Goal: Check status: Check status

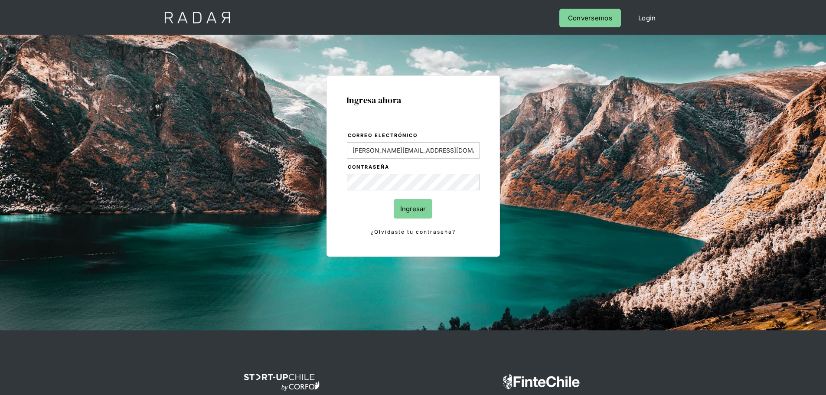
drag, startPoint x: 412, startPoint y: 205, endPoint x: 468, endPoint y: 175, distance: 63.4
click at [413, 205] on input "Ingresar" at bounding box center [413, 209] width 39 height 20
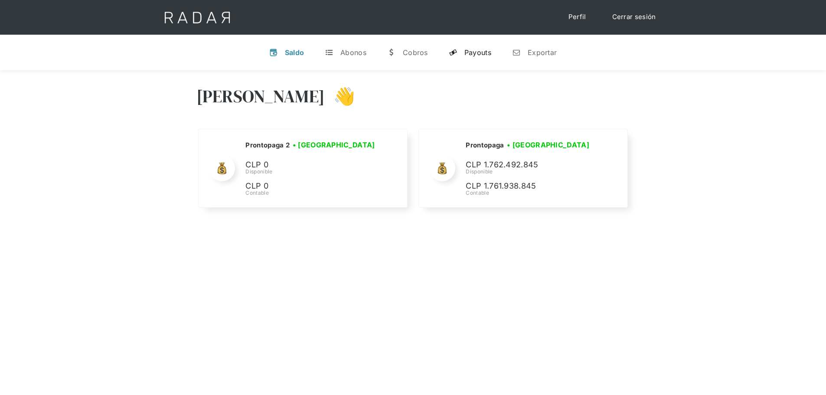
click at [482, 57] on link "y Payouts" at bounding box center [470, 52] width 56 height 23
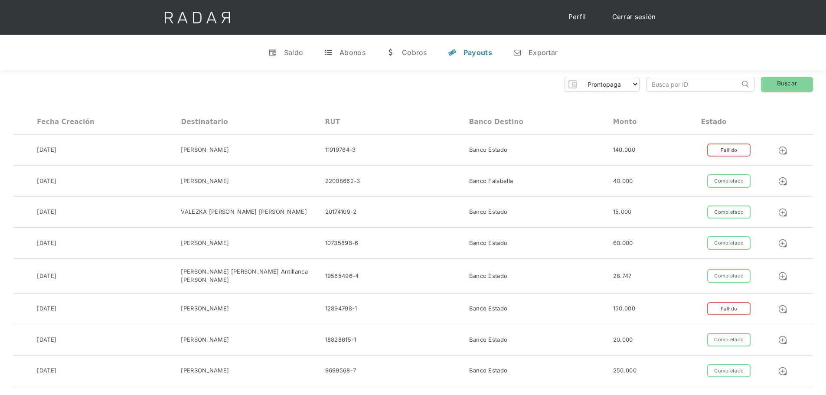
click at [659, 84] on input "search" at bounding box center [692, 84] width 93 height 14
paste input "bb5c2549-43b6-4084-a918-3490ef18aad1"
type input "bb5c2549-43b6-4084-a918-3490ef18aad1"
click at [787, 87] on link "Buscar" at bounding box center [787, 84] width 52 height 15
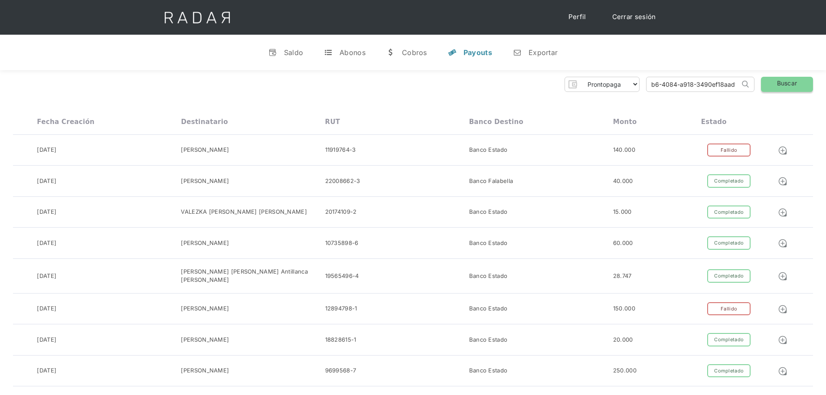
scroll to position [0, 0]
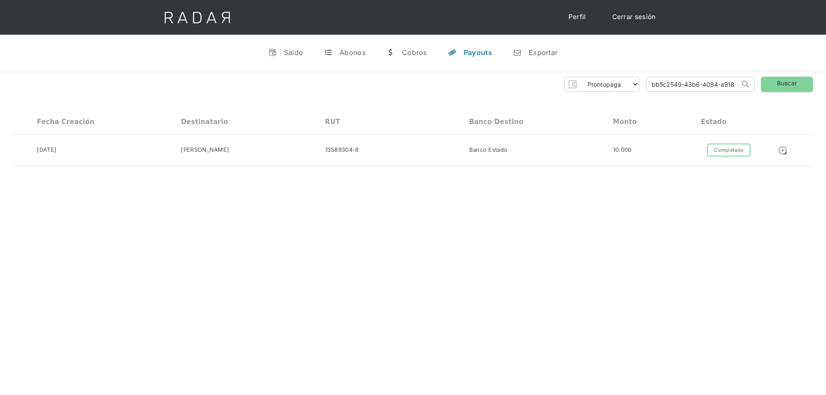
click at [630, 13] on link "Cerrar sesión" at bounding box center [634, 17] width 61 height 17
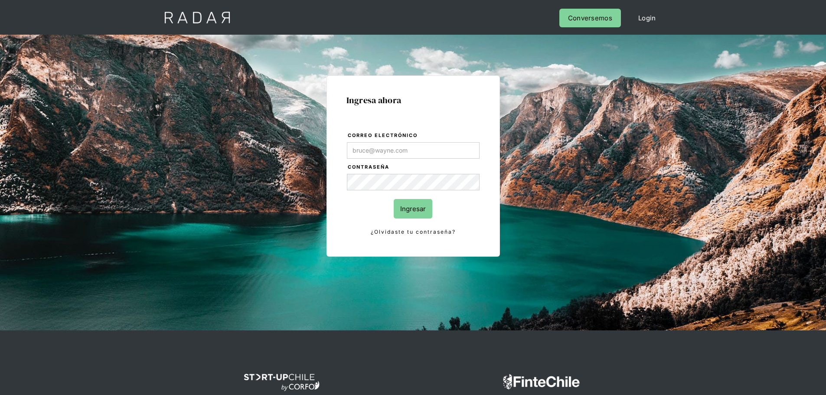
click at [472, 241] on div "Ingresa ahora Correo electrónico Contraseña Ingresar ¿Olvidaste tu contraseña? …" at bounding box center [412, 165] width 173 height 181
click at [411, 153] on input "Correo electrónico" at bounding box center [413, 150] width 133 height 16
type input "[PERSON_NAME][EMAIL_ADDRESS][DOMAIN_NAME]"
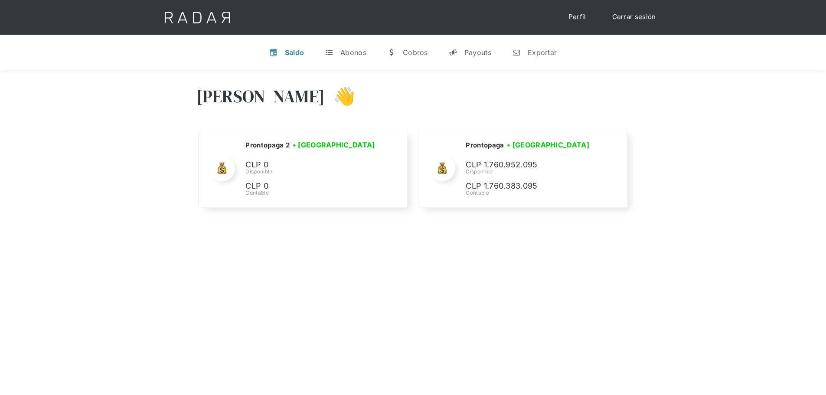
click at [624, 17] on link "Cerrar sesión" at bounding box center [634, 17] width 61 height 17
